Goal: Check status: Check status

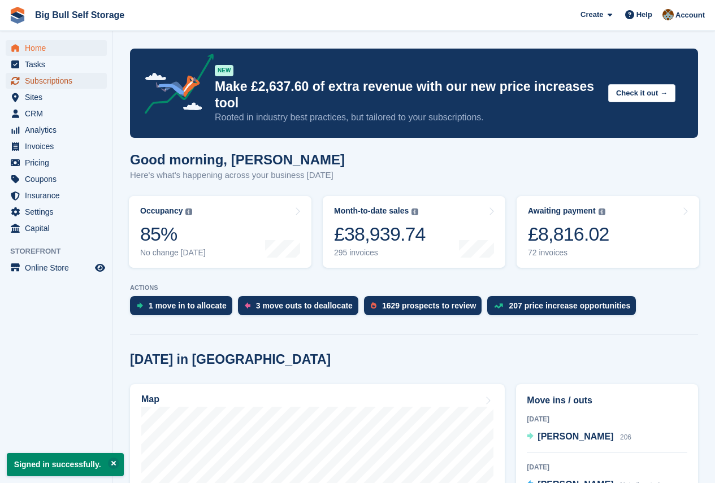
click at [58, 81] on span "Subscriptions" at bounding box center [59, 81] width 68 height 16
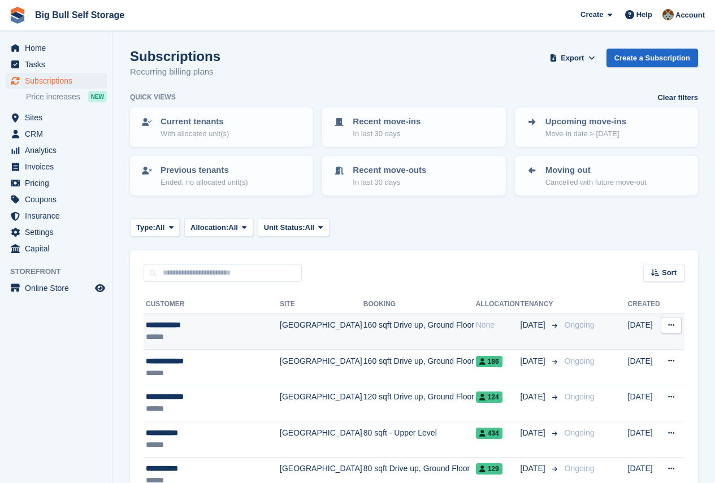
click at [188, 323] on div "**********" at bounding box center [212, 325] width 132 height 12
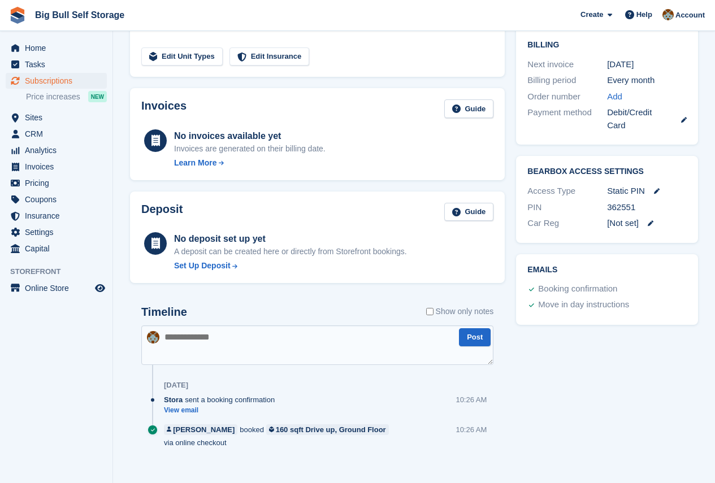
scroll to position [285, 0]
click at [183, 410] on link "View email" at bounding box center [222, 410] width 116 height 10
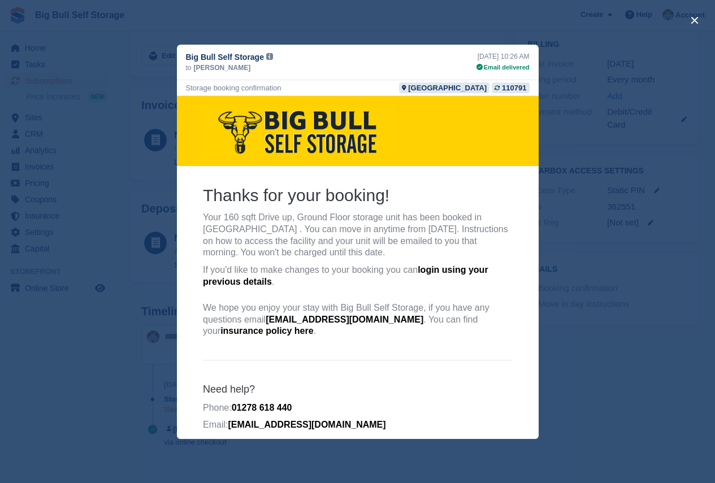
scroll to position [0, 0]
click at [690, 19] on button "close" at bounding box center [694, 20] width 18 height 18
